Goal: Task Accomplishment & Management: Use online tool/utility

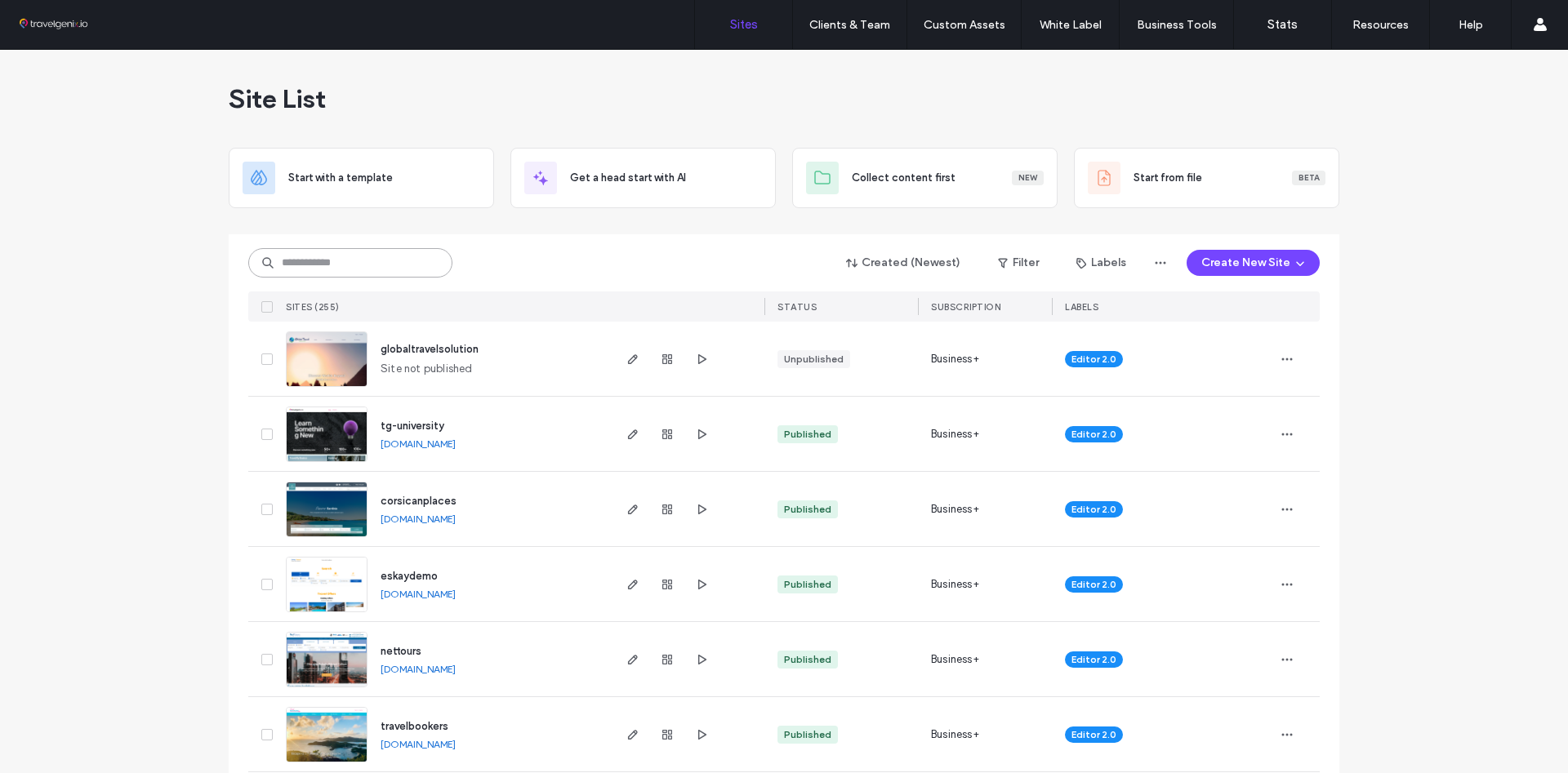
click at [348, 272] on input at bounding box center [350, 262] width 204 height 29
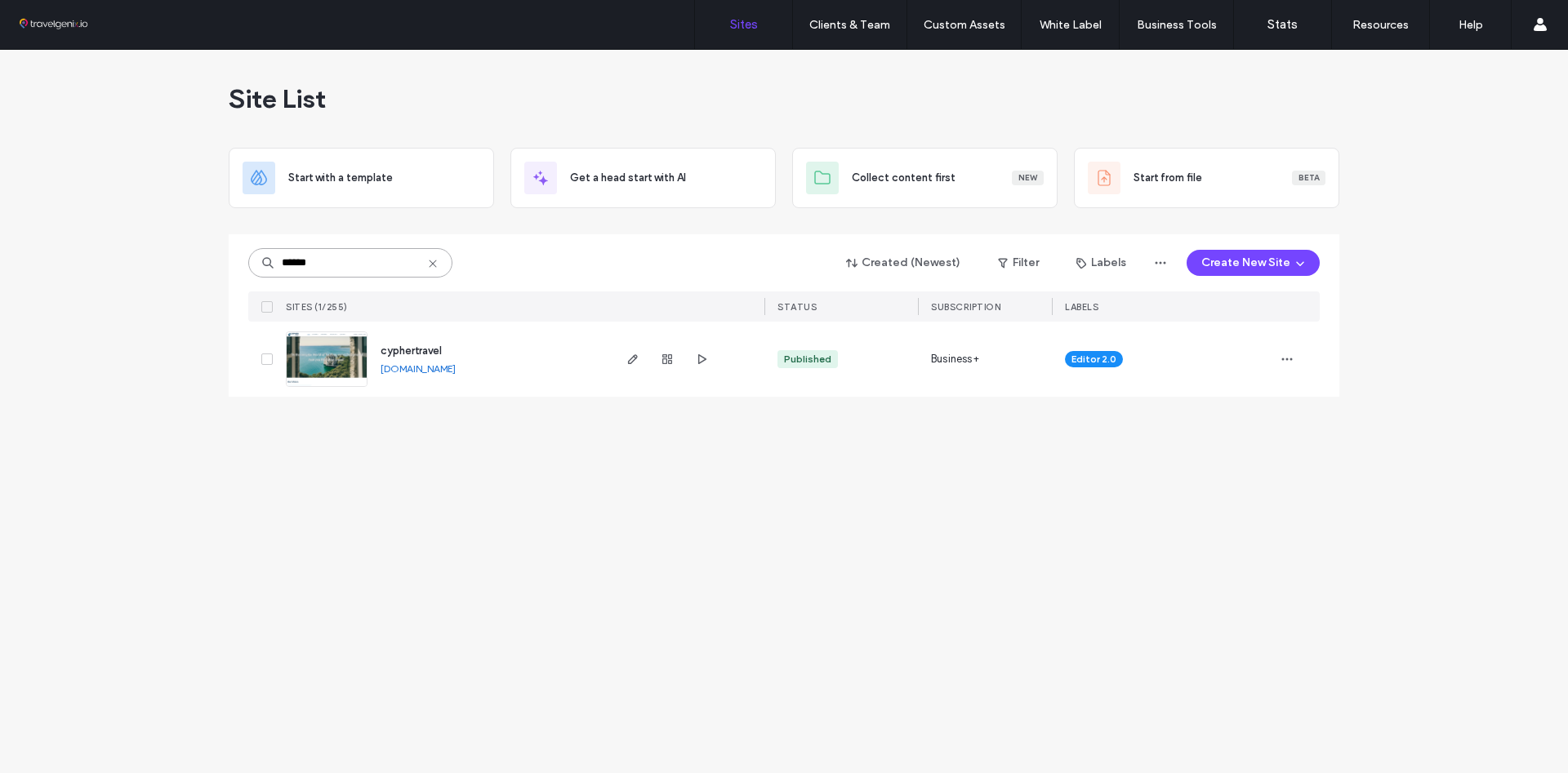
type input "******"
click at [311, 404] on div "Site List Start with a template Get a head start with AI Collect content first …" at bounding box center [783, 232] width 1110 height 366
click at [324, 364] on img at bounding box center [326, 388] width 80 height 111
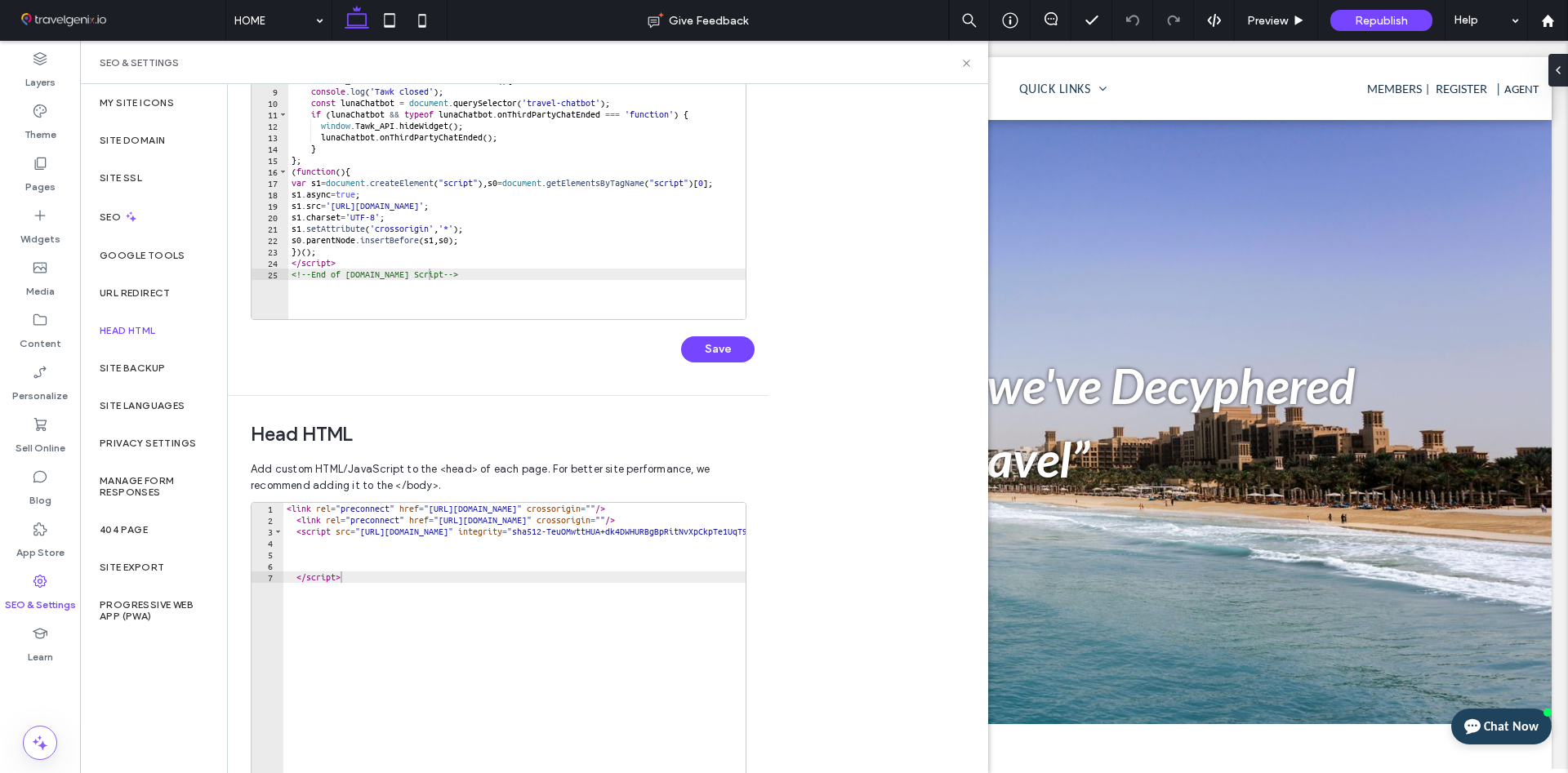
scroll to position [66, 0]
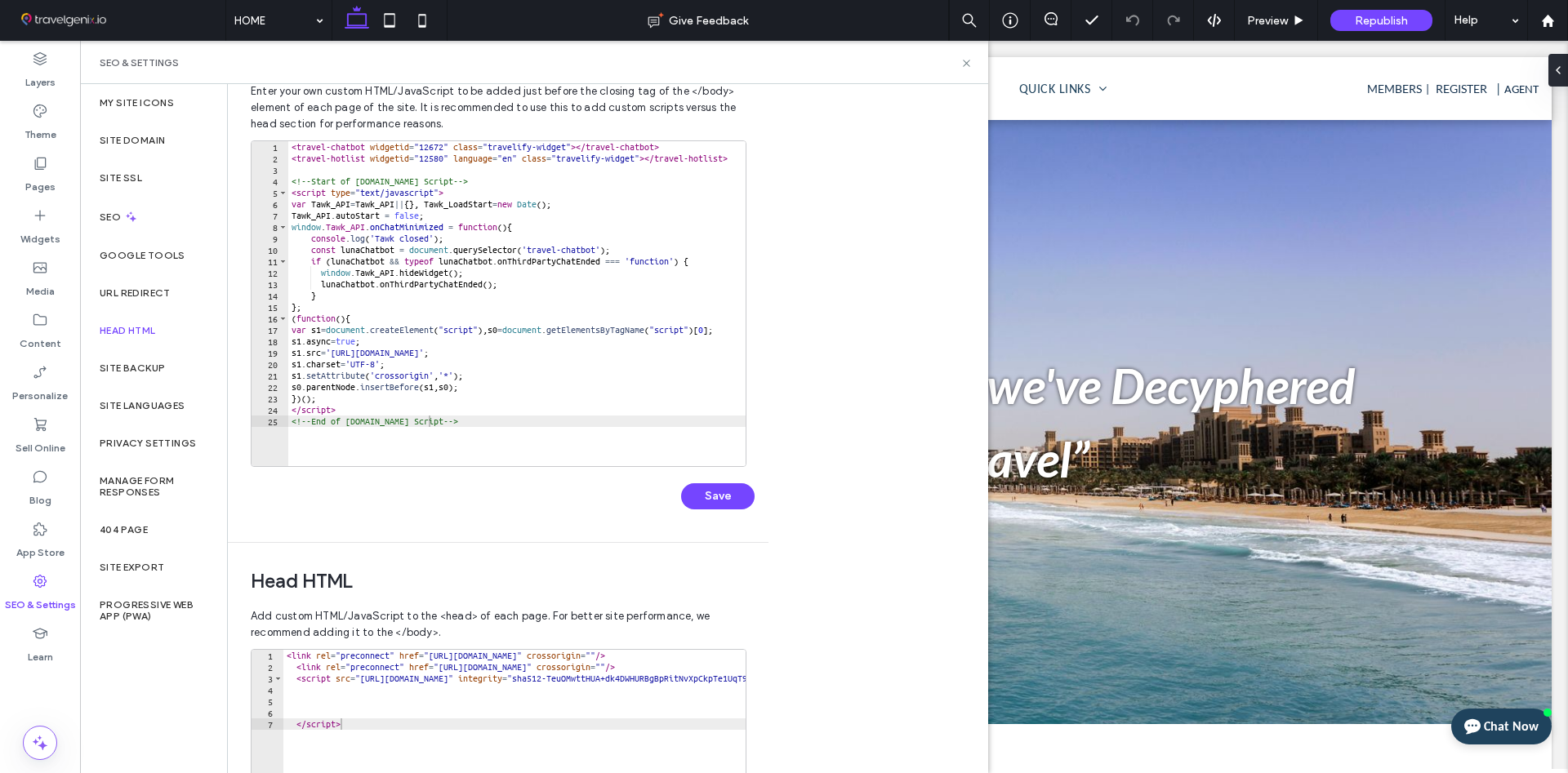
type textarea "**********"
click at [517, 433] on div "< travel-chatbot widgetid = "12672" class = "travelify-widget" > </ travel-chat…" at bounding box center [517, 315] width 458 height 348
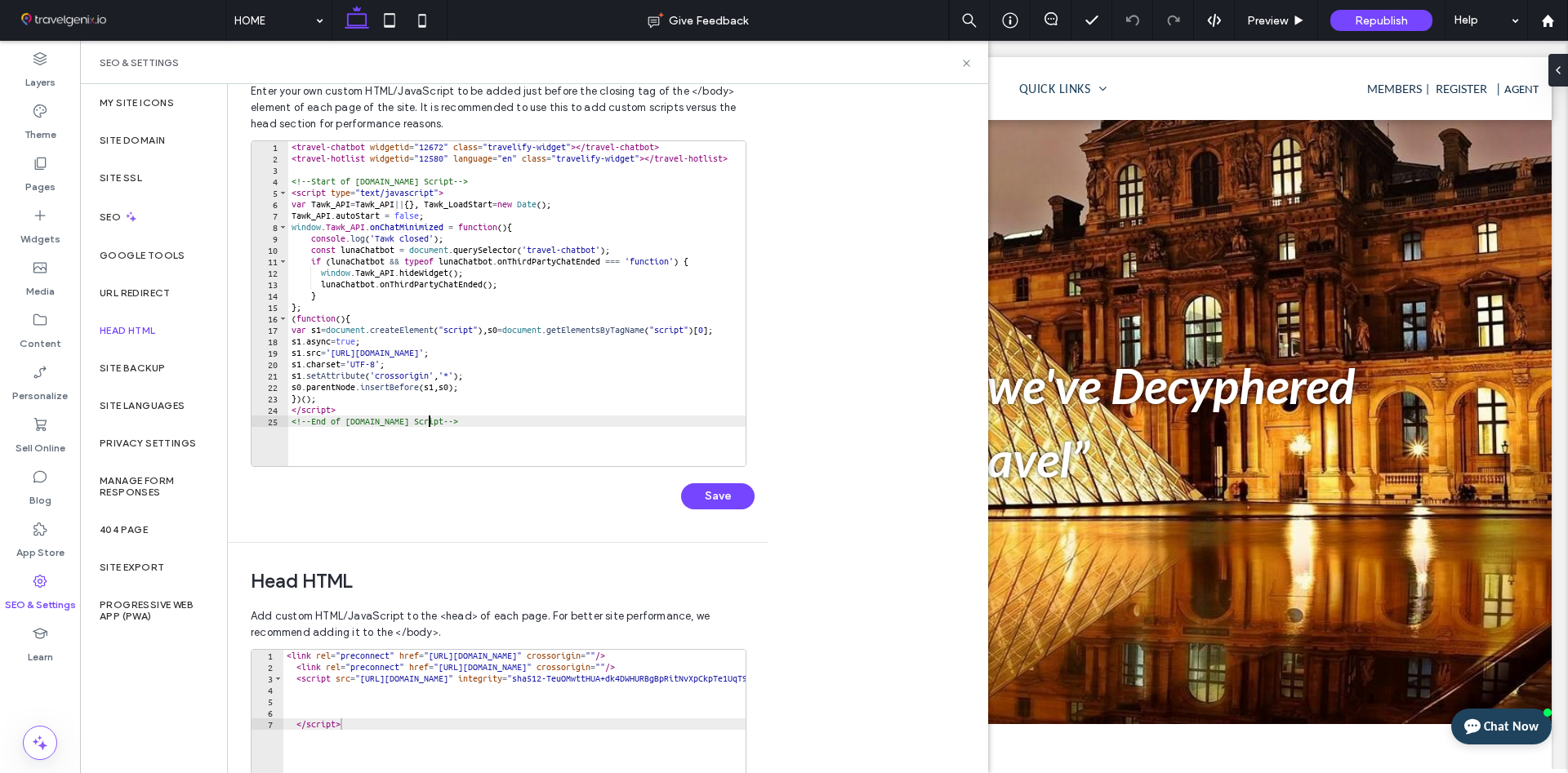
click at [352, 170] on div "< travel-chatbot widgetid = "12672" class = "travelify-widget" > </ travel-chat…" at bounding box center [517, 315] width 458 height 348
click at [489, 444] on div "< travel-chatbot widgetid = "12672" class = "travelify-widget" > </ travel-chat…" at bounding box center [517, 315] width 458 height 348
type textarea "**********"
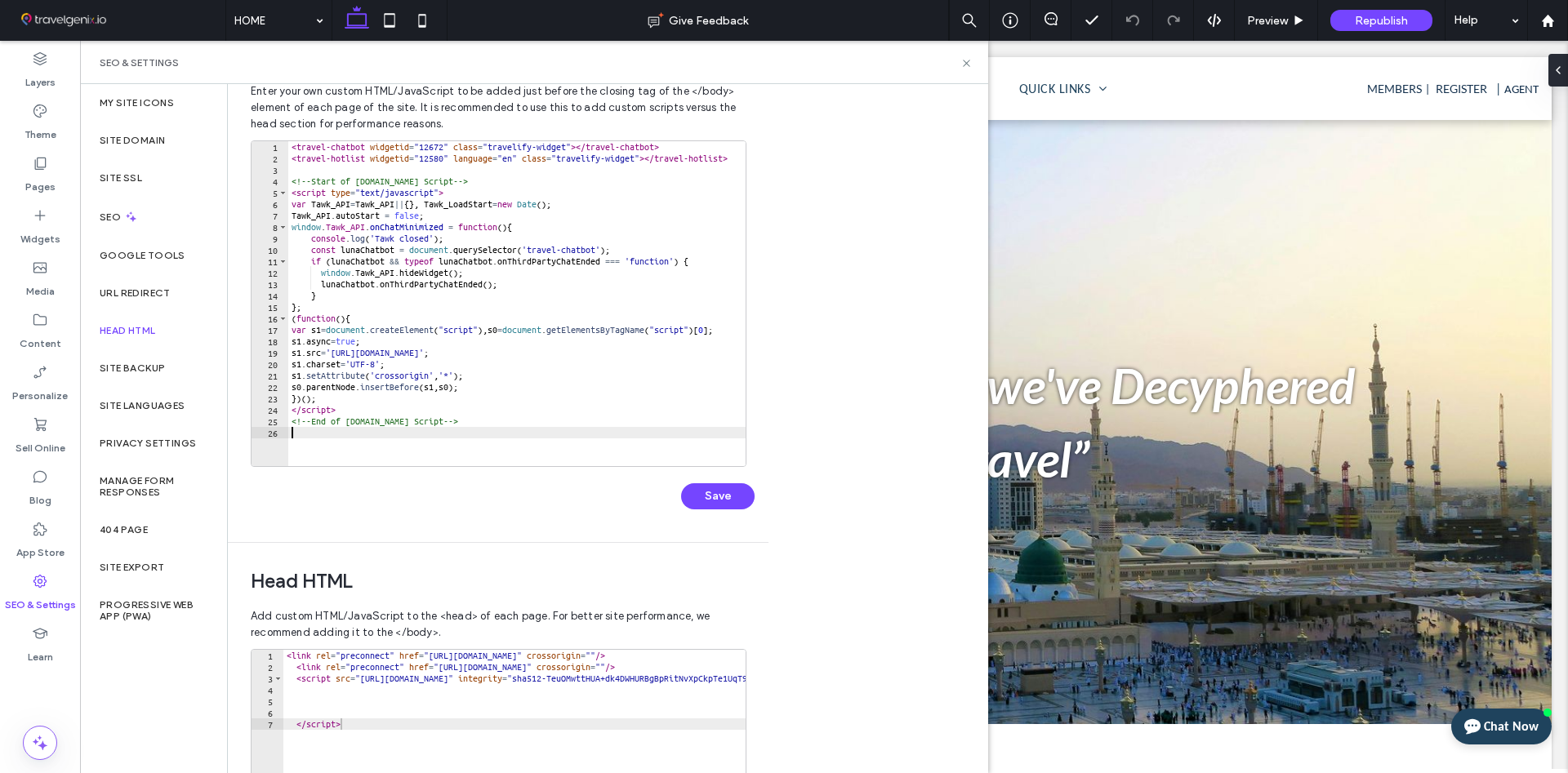
click at [313, 173] on div "< travel-chatbot widgetid = "12672" class = "travelify-widget" > </ travel-chat…" at bounding box center [517, 315] width 458 height 348
paste textarea "Cursor at row 4"
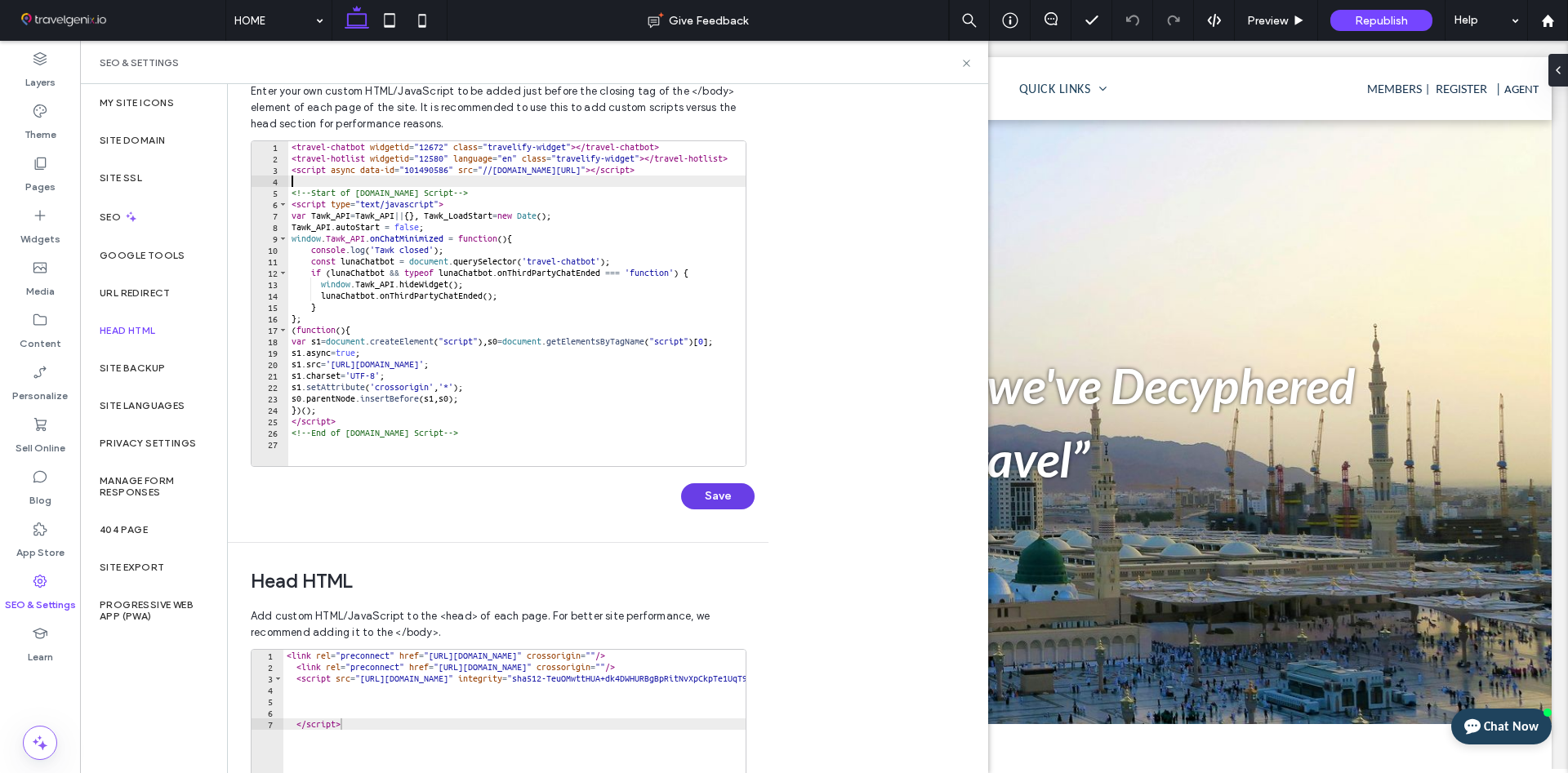
click at [720, 498] on button "Save" at bounding box center [718, 496] width 73 height 26
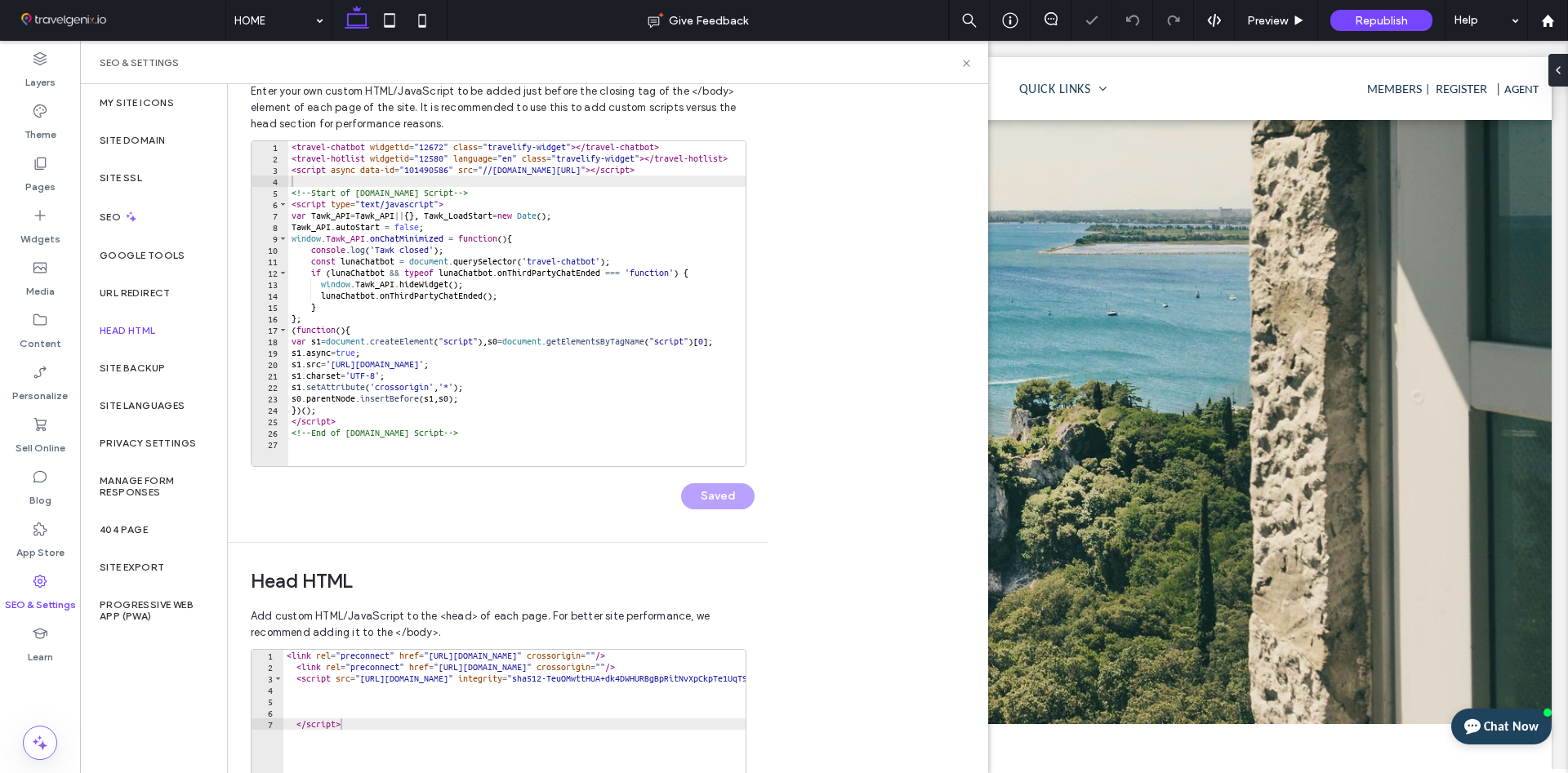
scroll to position [0, 0]
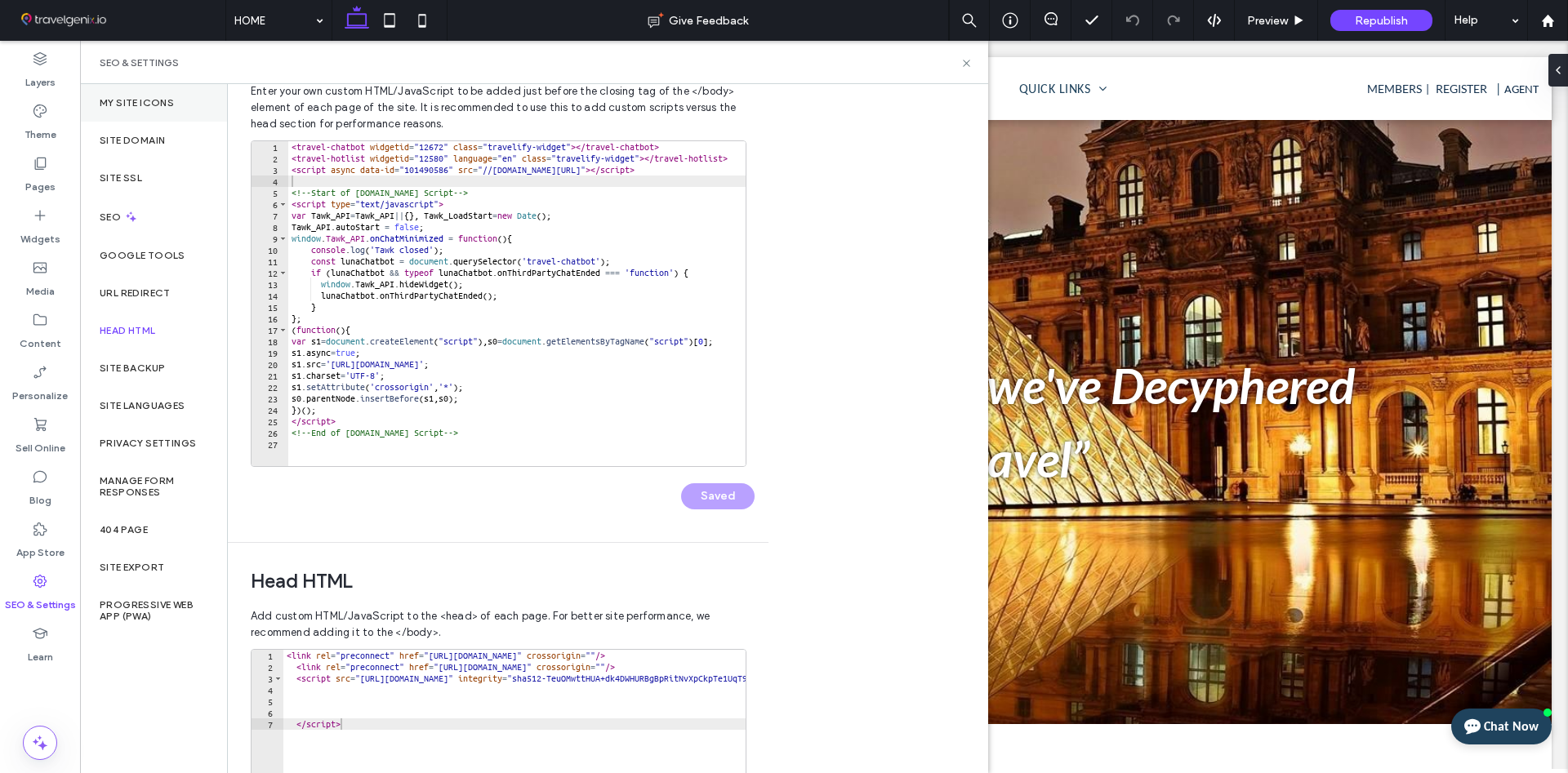
click at [146, 114] on div "My Site Icons" at bounding box center [153, 102] width 147 height 37
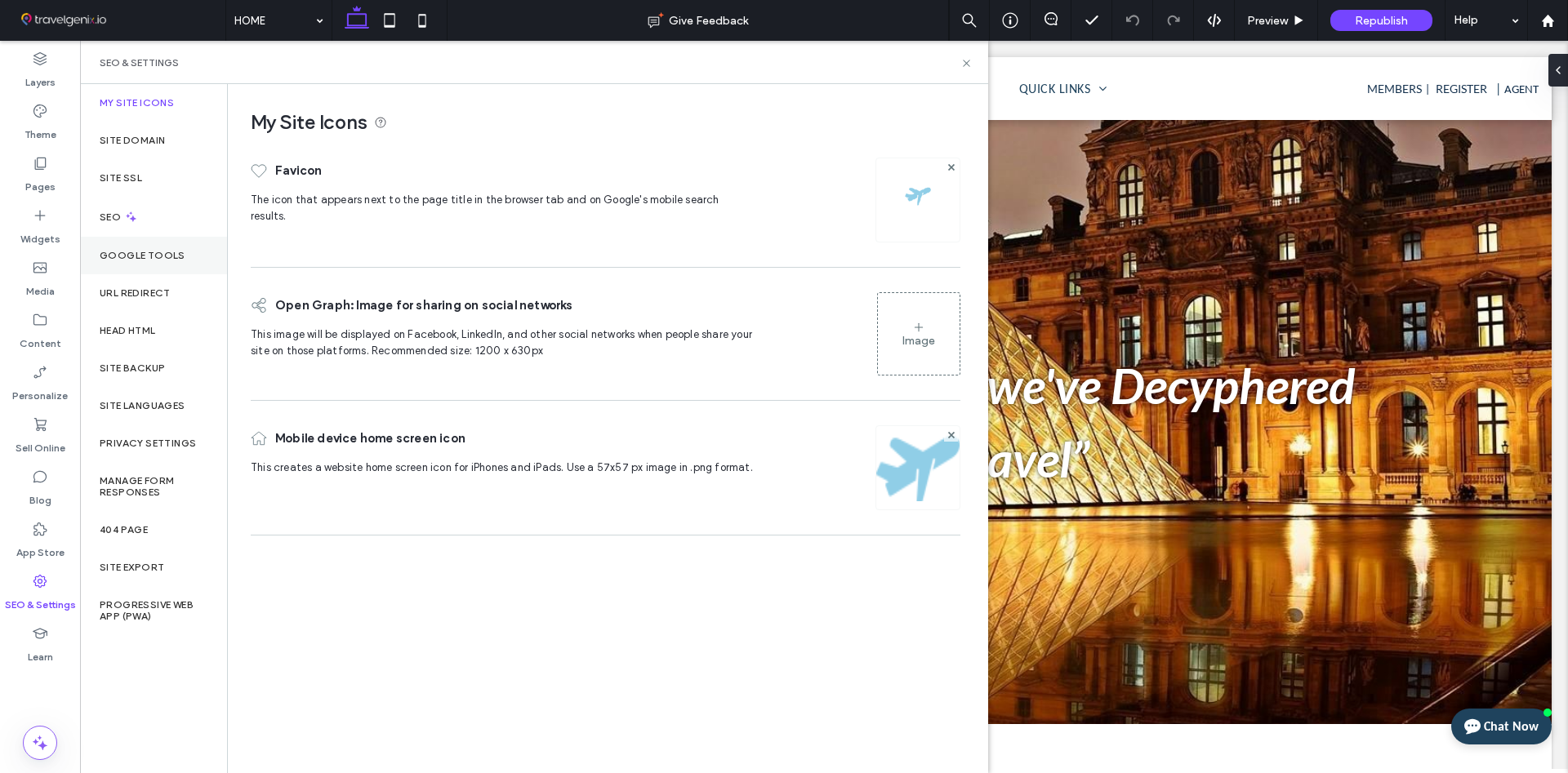
click at [125, 262] on label "Google Tools" at bounding box center [142, 256] width 86 height 12
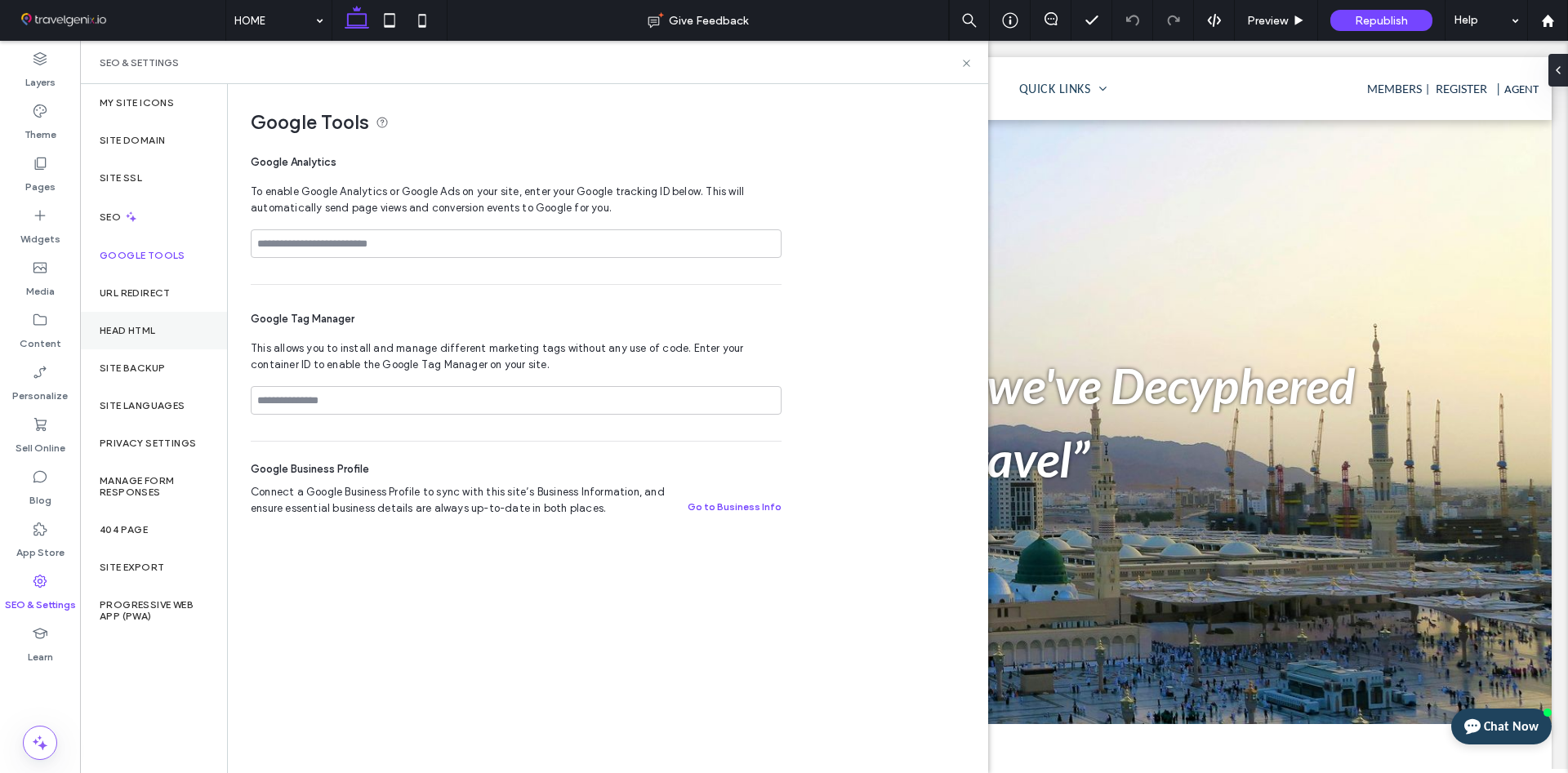
click at [127, 327] on label "Head HTML" at bounding box center [128, 330] width 56 height 12
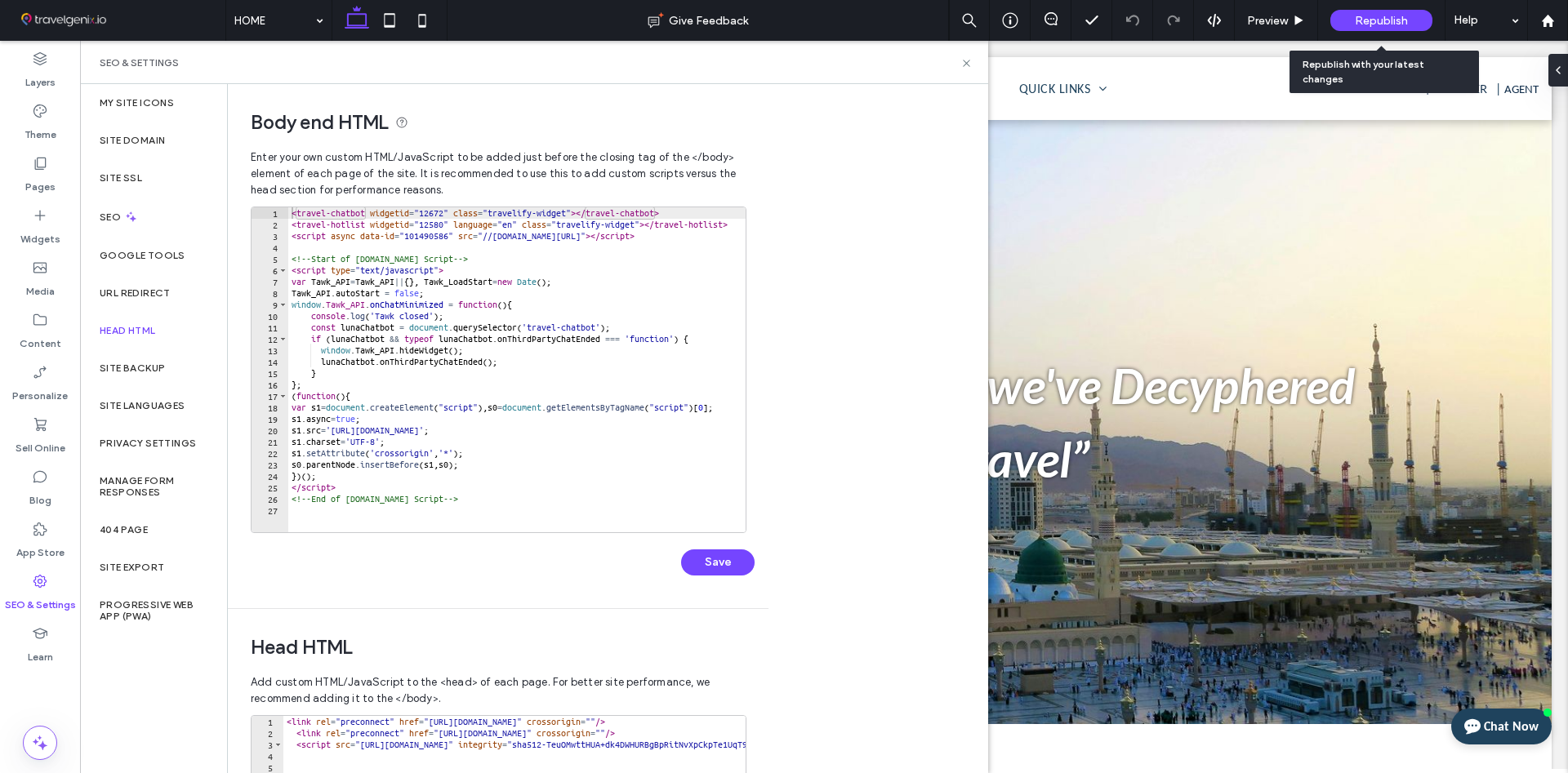
click at [1387, 24] on span "Republish" at bounding box center [1381, 21] width 53 height 14
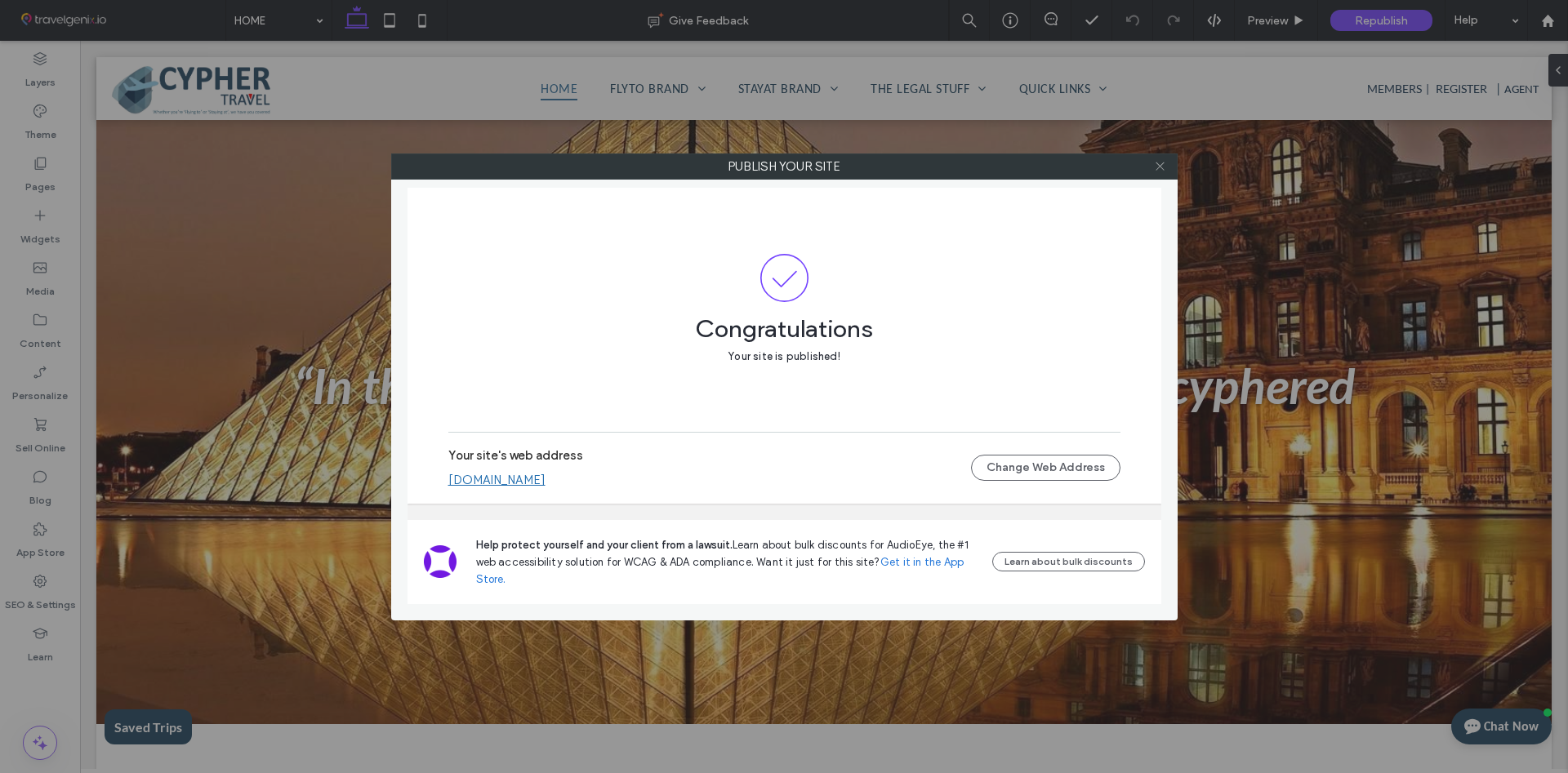
click at [1164, 169] on icon at bounding box center [1159, 166] width 12 height 12
